Goal: Check status

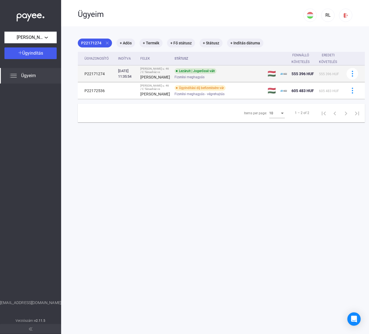
click at [105, 80] on td "P22171274" at bounding box center [97, 74] width 38 height 17
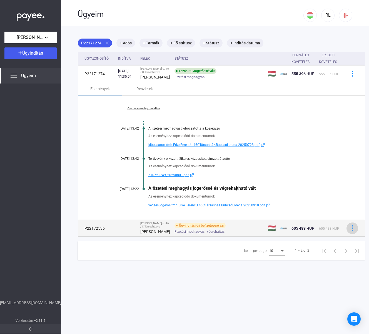
click at [348, 231] on div at bounding box center [352, 228] width 8 height 6
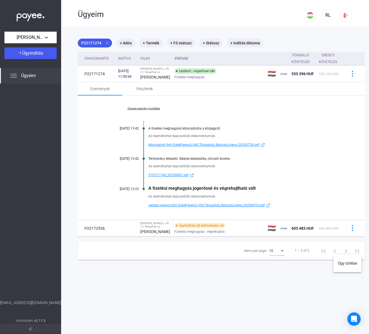
click at [214, 253] on div at bounding box center [184, 167] width 369 height 334
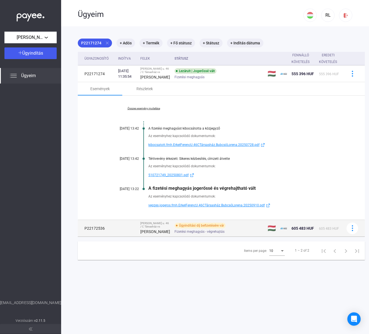
click at [154, 229] on div "[PERSON_NAME] u. 46 / C Társasház vs" at bounding box center [155, 225] width 30 height 7
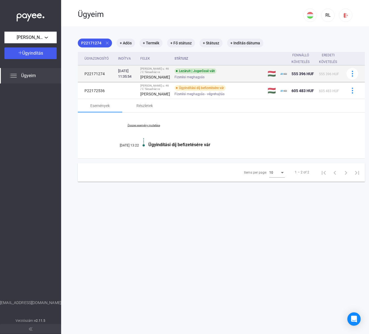
click at [183, 74] on div "Lezárult | Jogerőssé vált" at bounding box center [195, 71] width 42 height 6
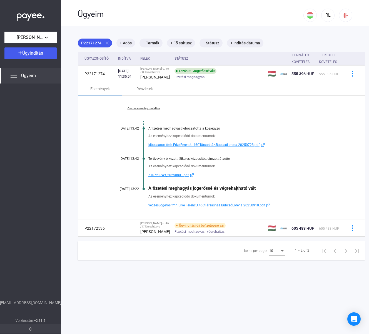
click at [231, 209] on span "vegzes.jogeros.fmh.ErkelFerencU.46CTársasház.BubcsóLorena.20250910.pdf" at bounding box center [206, 205] width 116 height 7
